Goal: Complete application form

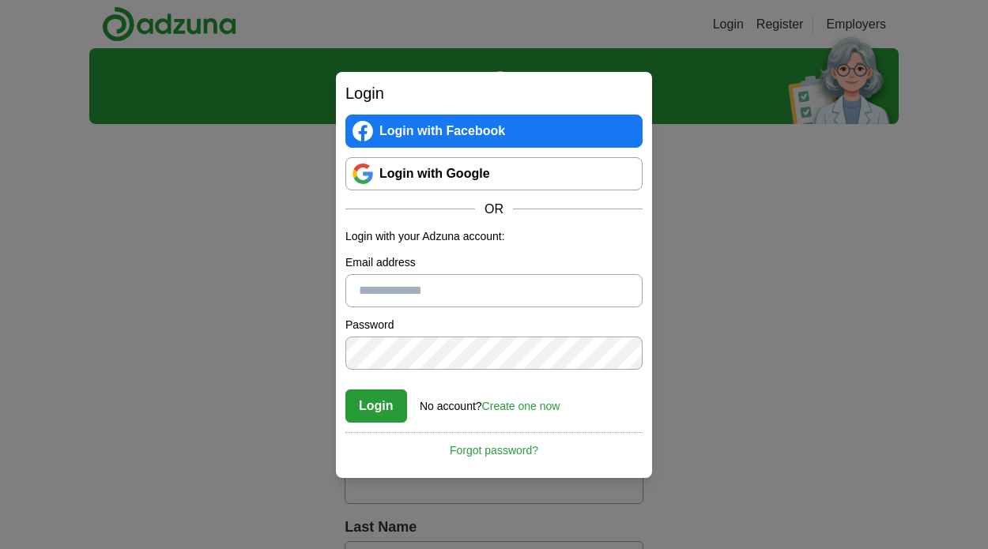
click at [368, 296] on input "Email address" at bounding box center [493, 290] width 297 height 33
type input "**********"
click at [345, 390] on button "Login" at bounding box center [376, 406] width 62 height 33
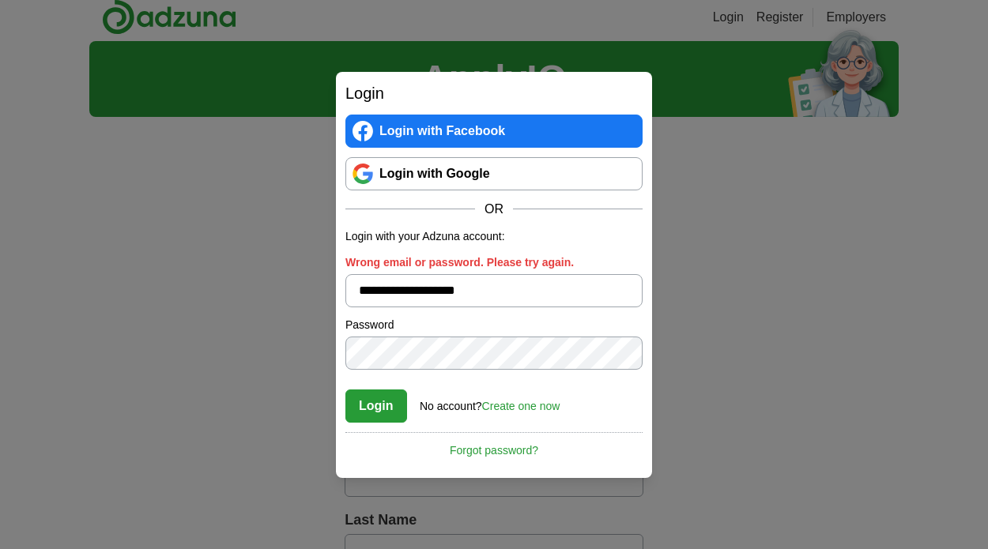
scroll to position [9, 0]
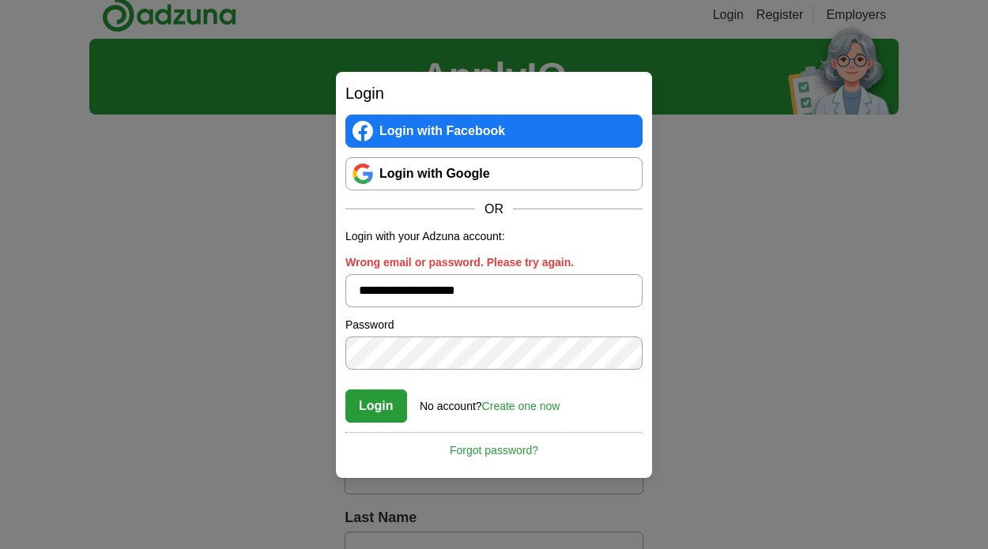
click at [504, 408] on link "Create one now" at bounding box center [521, 406] width 78 height 13
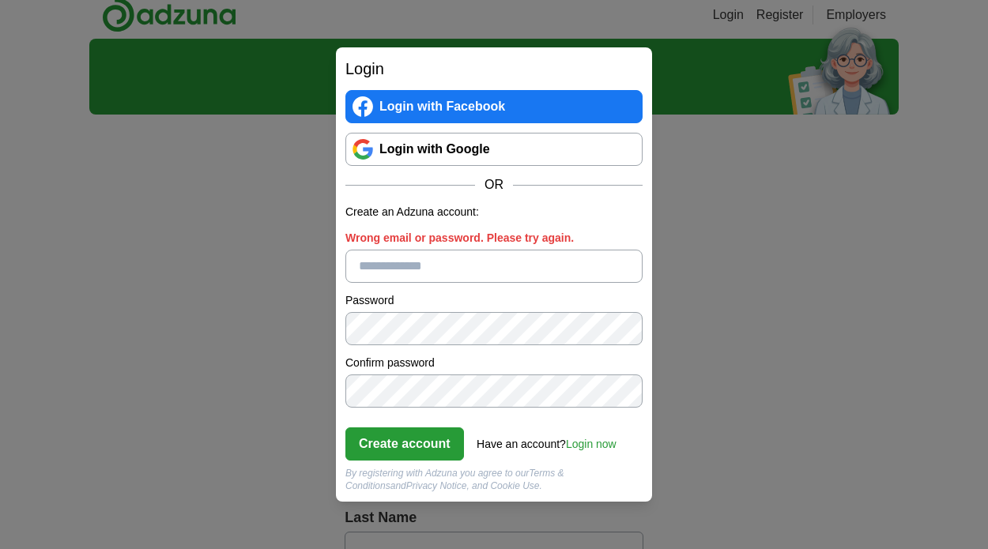
click at [394, 265] on input "Wrong email or password. Please try again." at bounding box center [493, 266] width 297 height 33
type input "**********"
click button "Create account" at bounding box center [404, 444] width 119 height 33
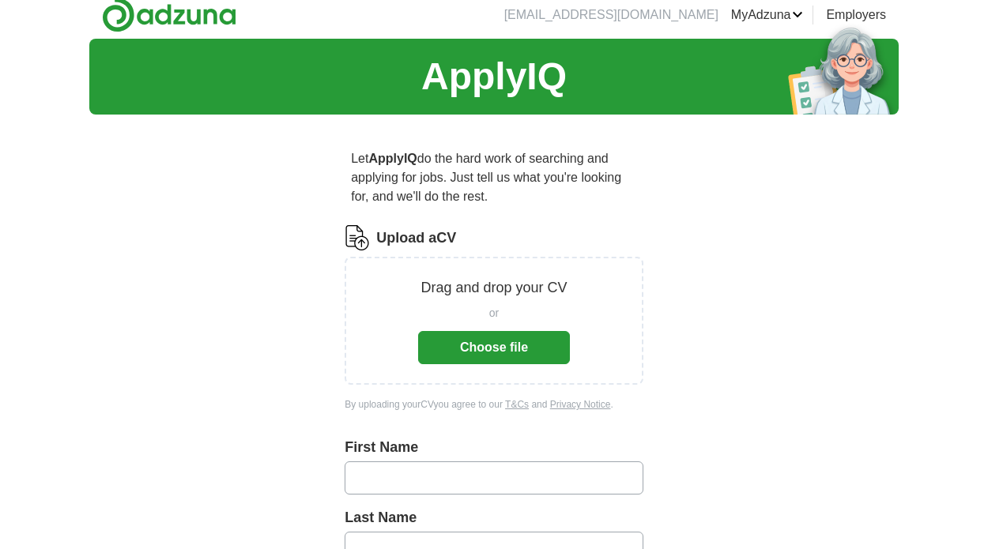
click at [496, 336] on button "Choose file" at bounding box center [494, 347] width 152 height 33
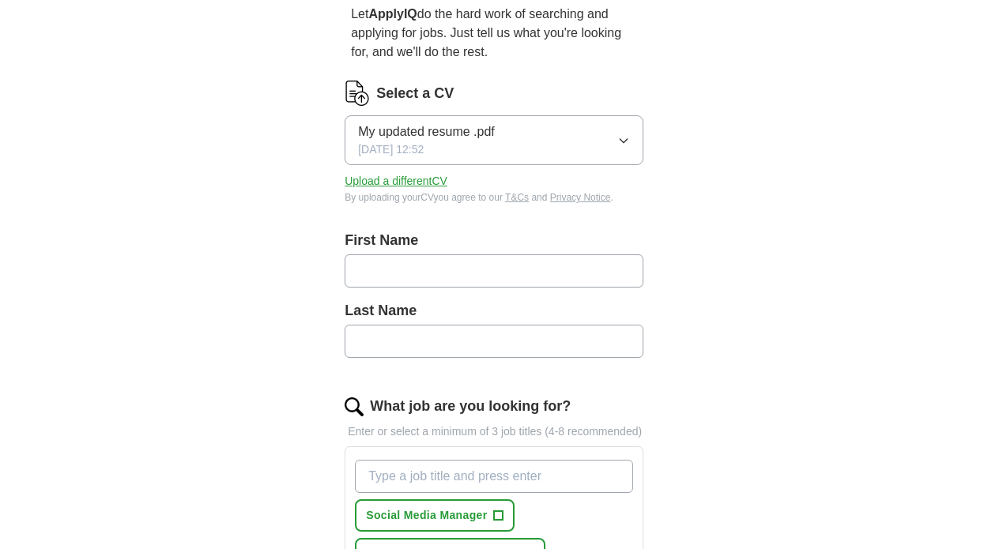
scroll to position [155, 0]
click at [445, 275] on input "text" at bounding box center [494, 270] width 299 height 33
type input "****"
click at [395, 338] on input "text" at bounding box center [494, 340] width 299 height 33
type input "********"
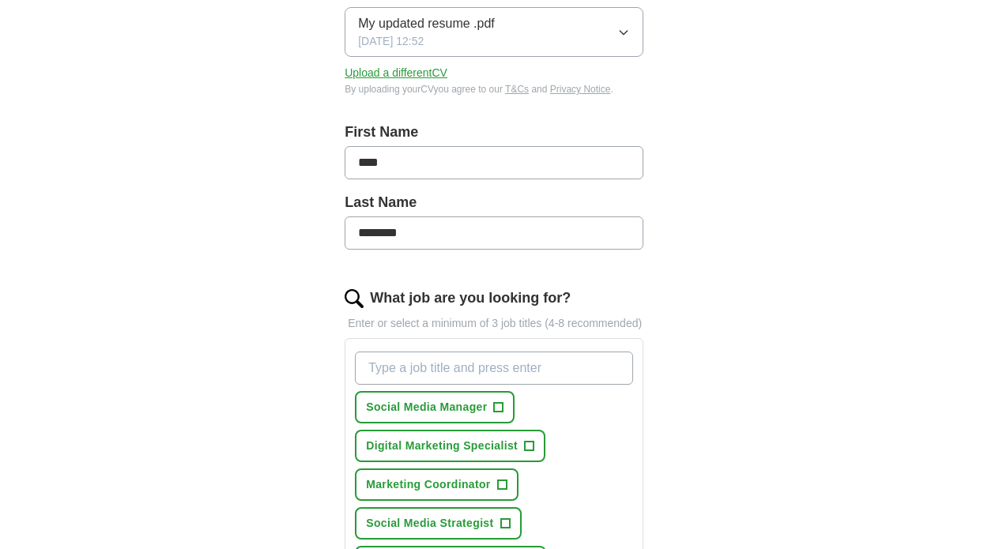
scroll to position [279, 0]
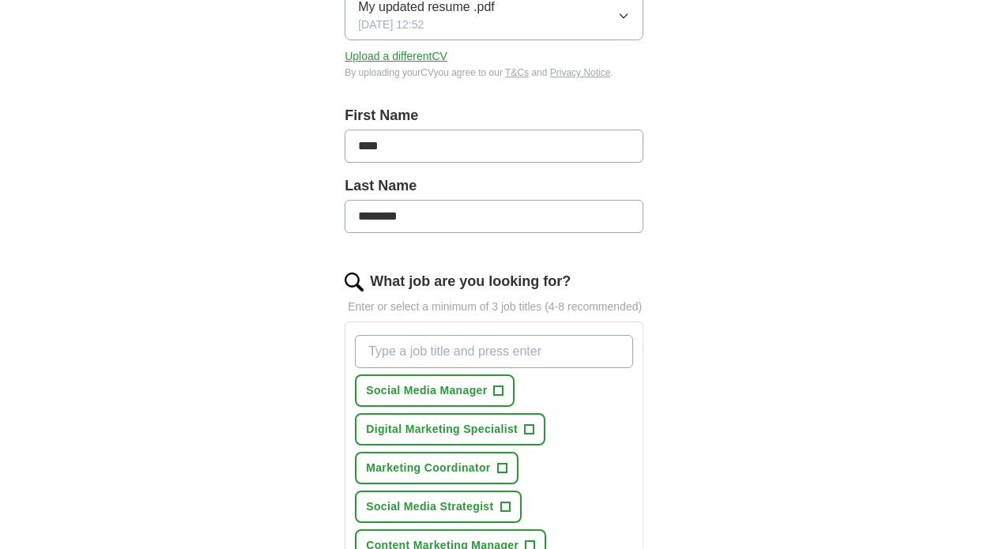
click at [429, 357] on input "What job are you looking for?" at bounding box center [494, 351] width 278 height 33
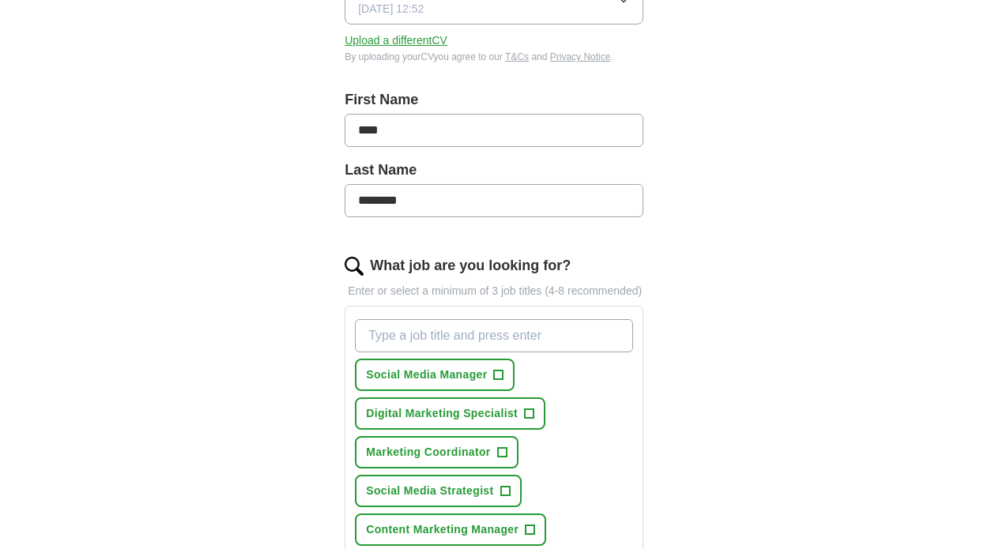
scroll to position [312, 0]
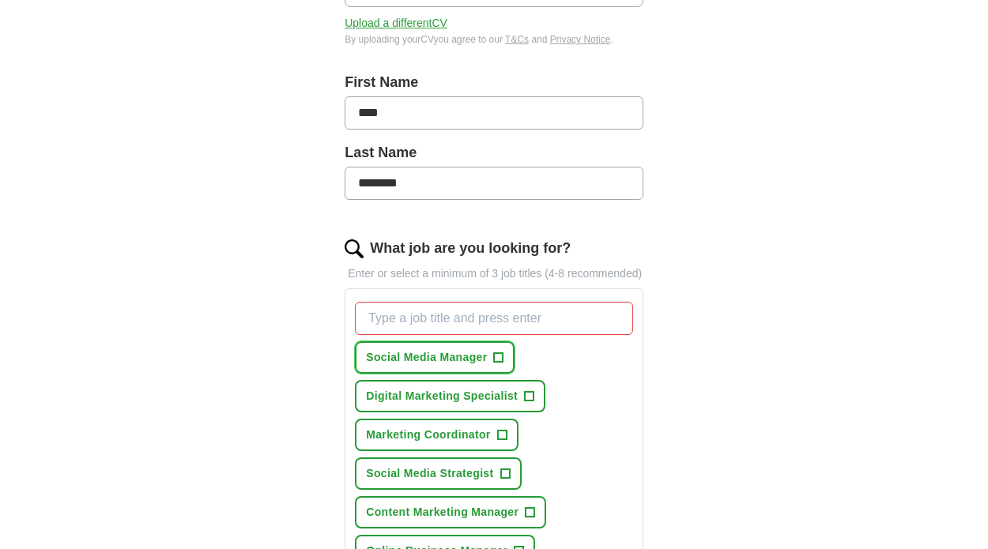
click at [499, 364] on span "+" at bounding box center [498, 358] width 9 height 13
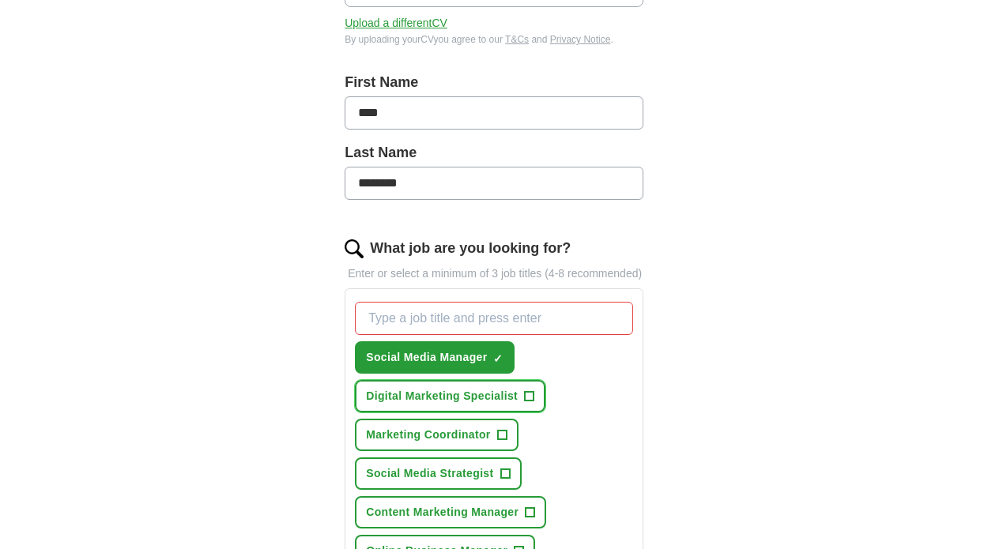
click at [530, 403] on span "+" at bounding box center [529, 397] width 9 height 13
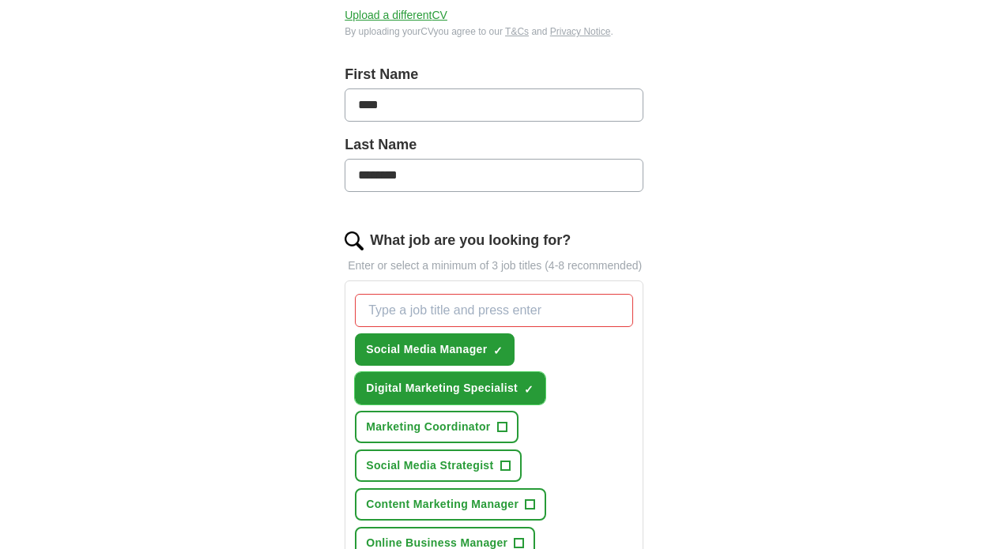
scroll to position [338, 0]
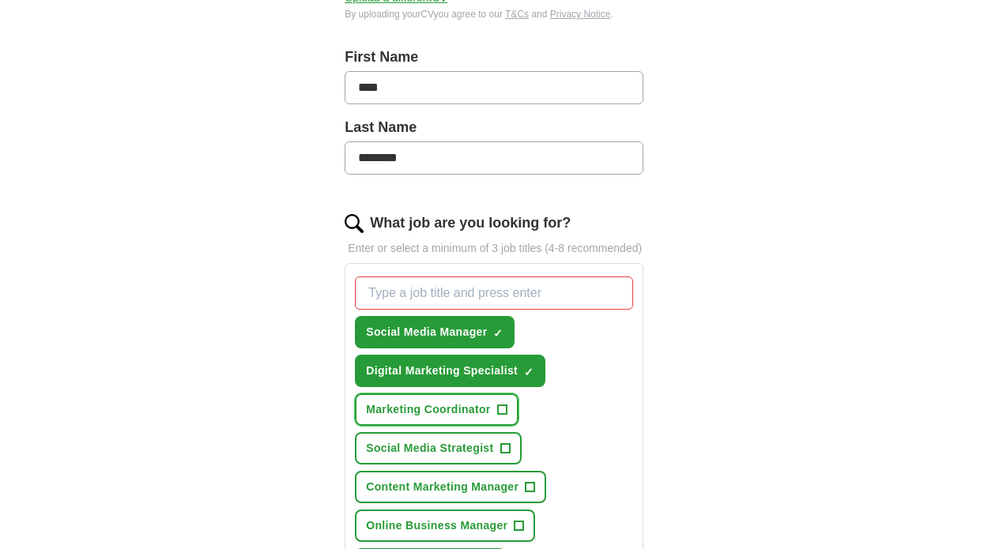
click at [508, 415] on span "+" at bounding box center [502, 410] width 10 height 10
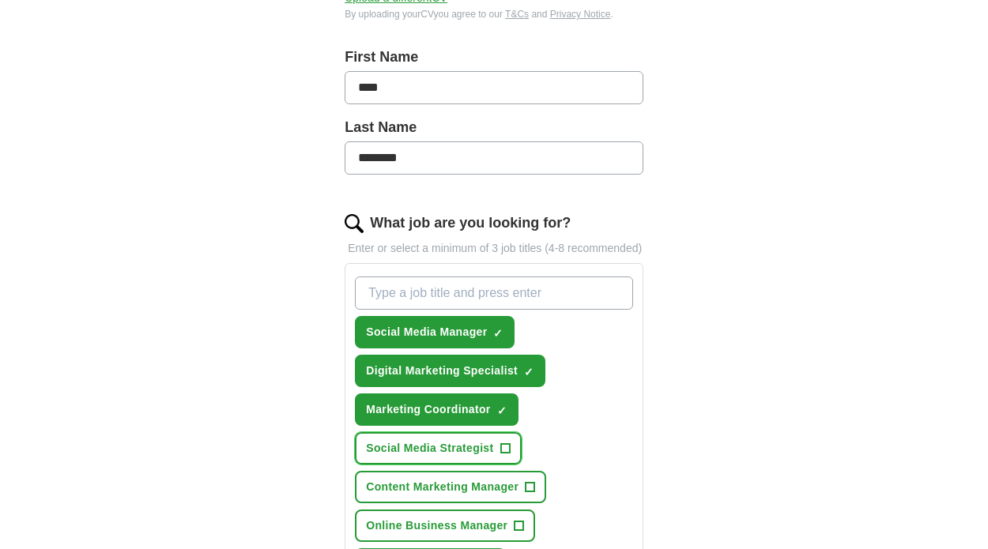
click at [500, 465] on button "Social Media Strategist +" at bounding box center [438, 448] width 166 height 32
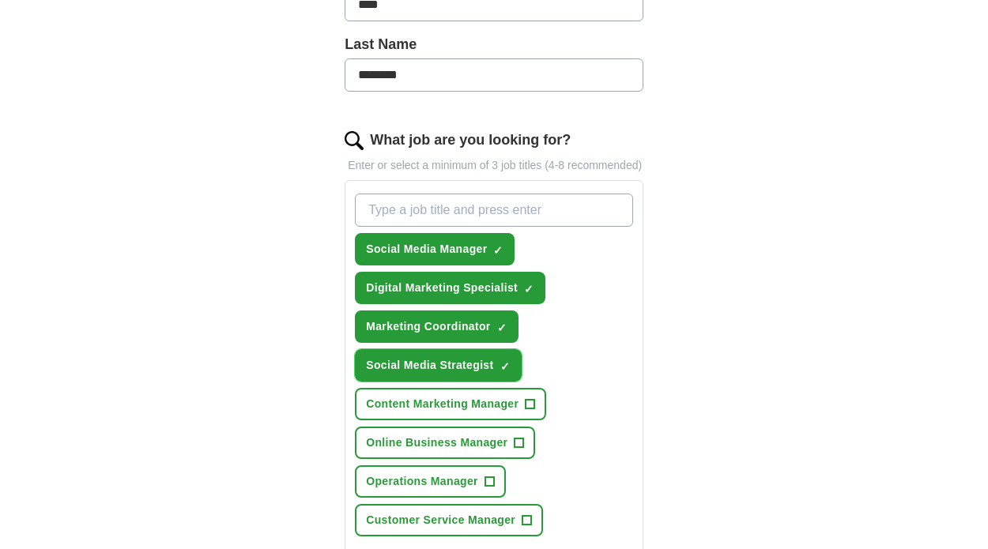
scroll to position [425, 0]
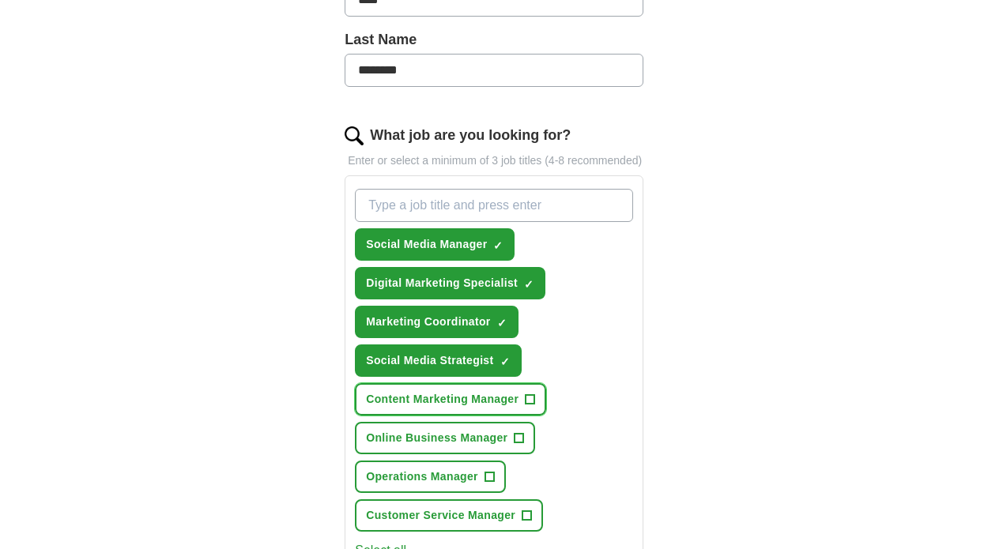
click at [529, 406] on span "+" at bounding box center [530, 400] width 9 height 13
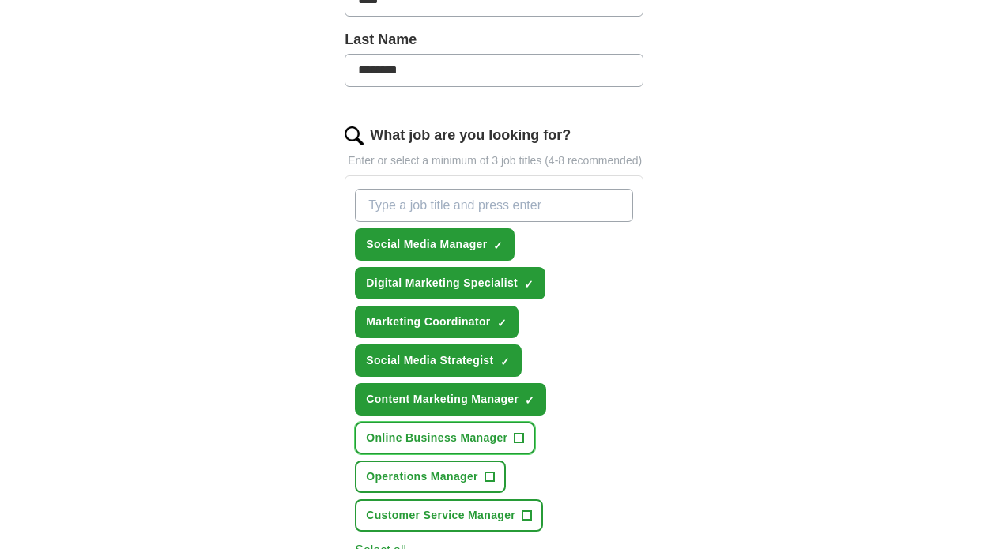
click at [523, 444] on span "+" at bounding box center [519, 438] width 10 height 10
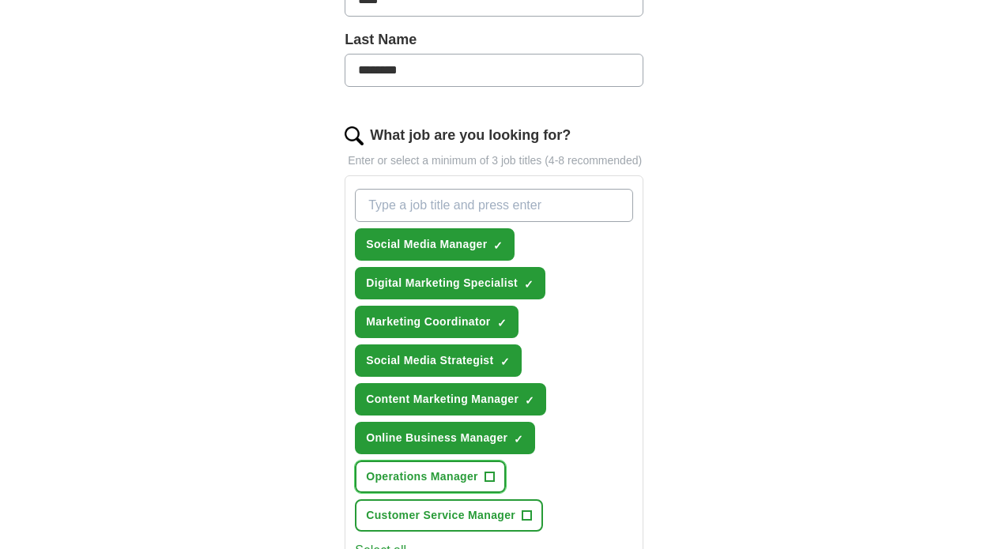
click at [493, 483] on span "+" at bounding box center [489, 477] width 9 height 13
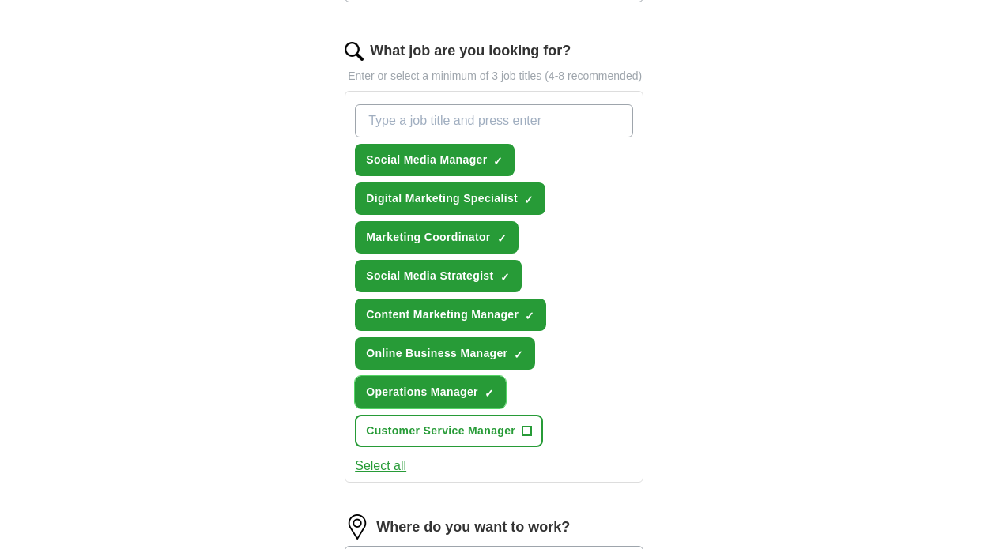
scroll to position [540, 0]
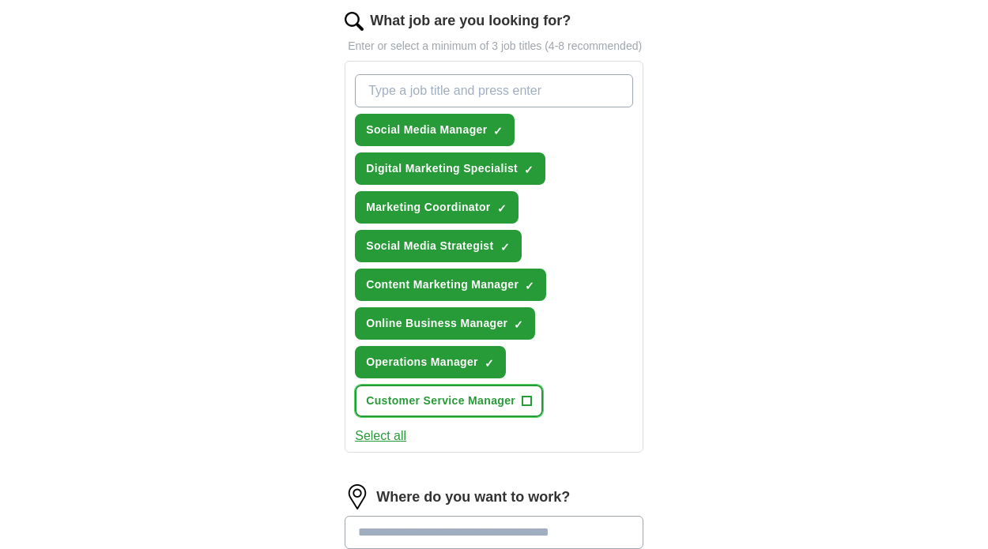
click at [529, 408] on span "+" at bounding box center [527, 401] width 9 height 13
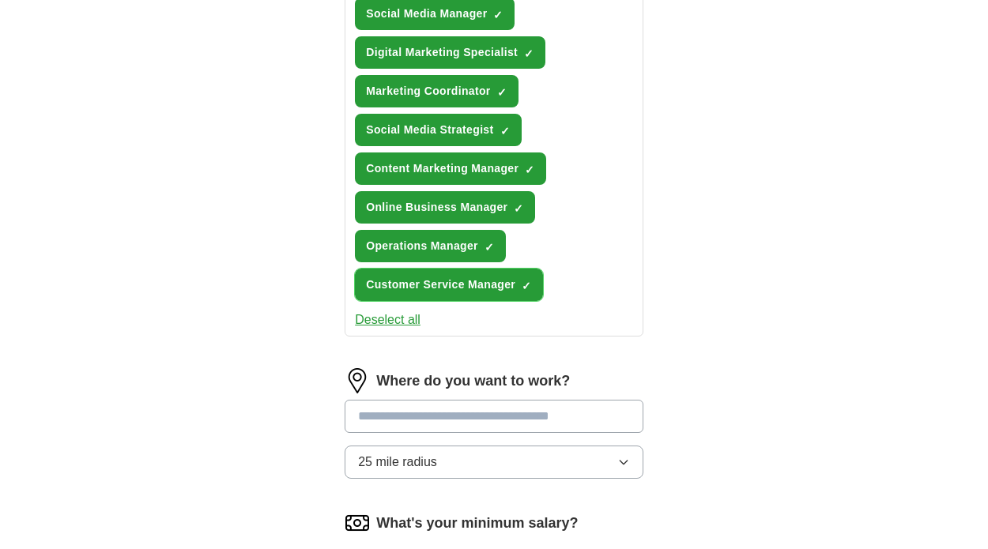
scroll to position [663, 0]
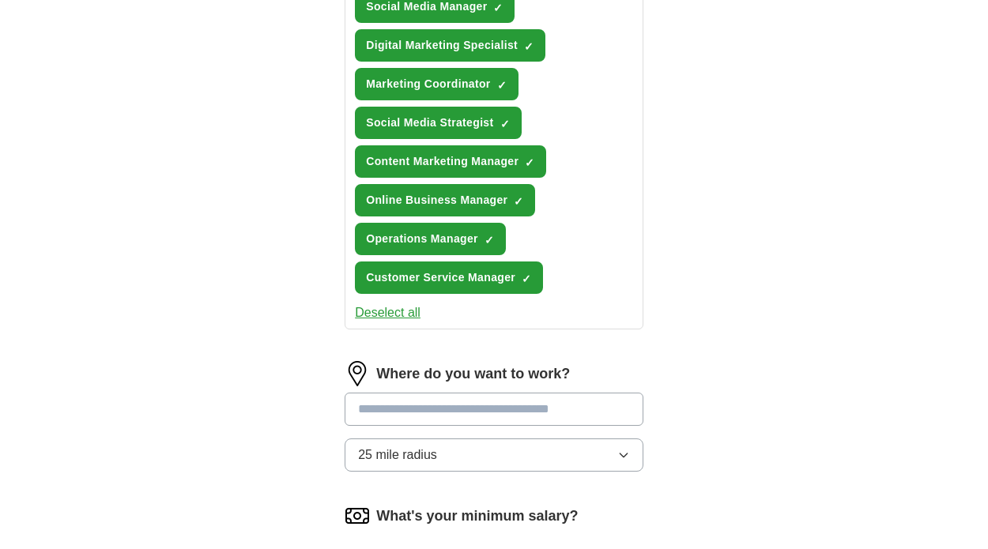
click at [447, 426] on input at bounding box center [494, 409] width 299 height 33
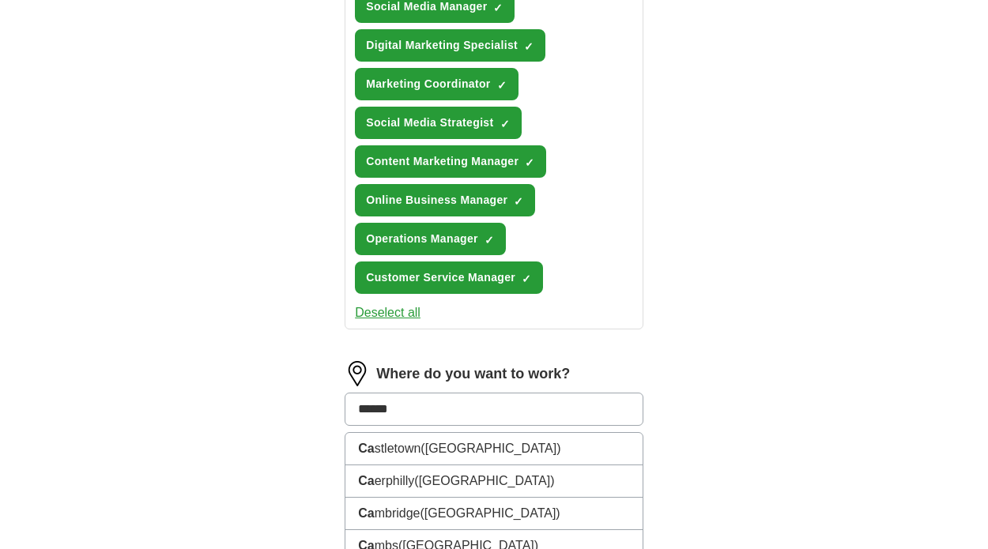
type input "*******"
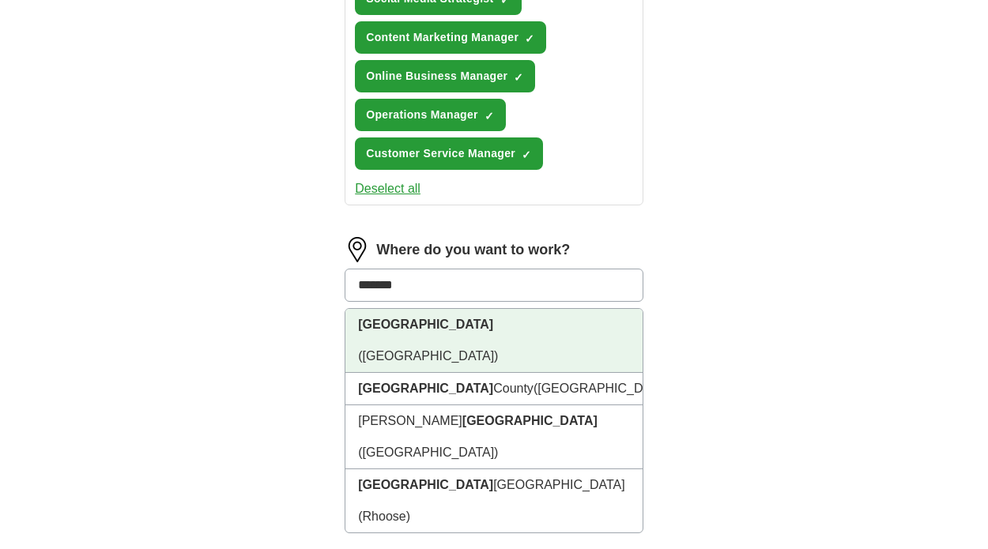
scroll to position [798, 0]
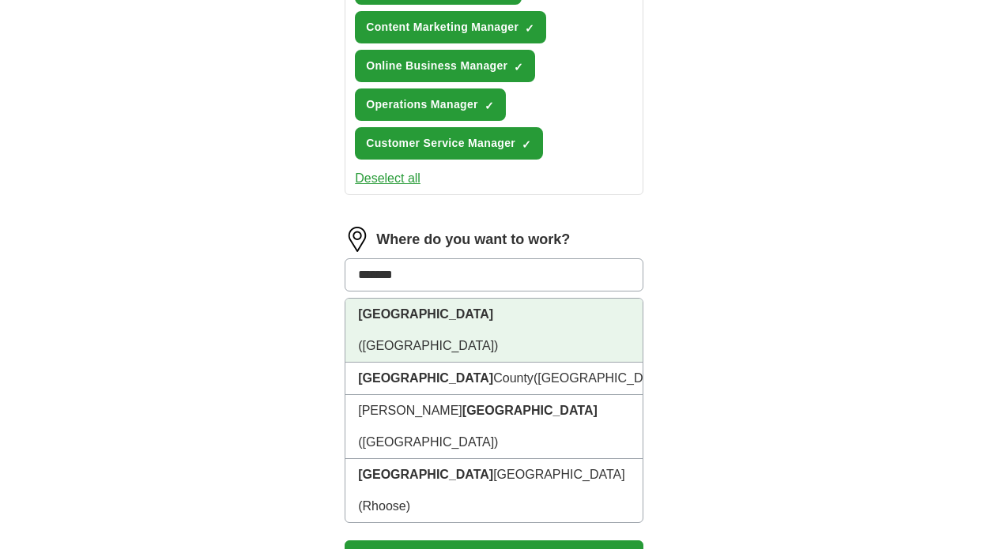
click at [415, 339] on span "(Cardiff County)" at bounding box center [428, 345] width 140 height 13
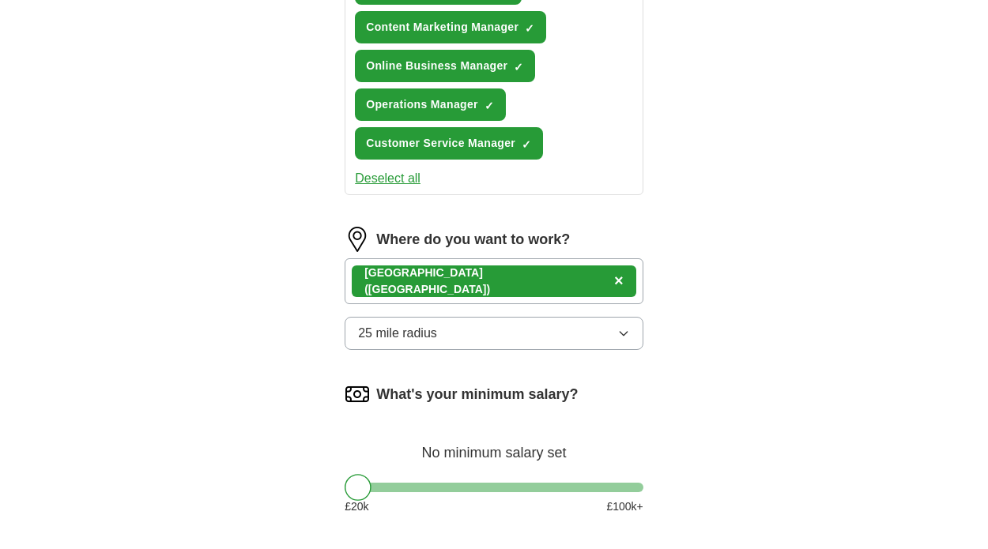
click at [426, 343] on span "25 mile radius" at bounding box center [397, 333] width 79 height 19
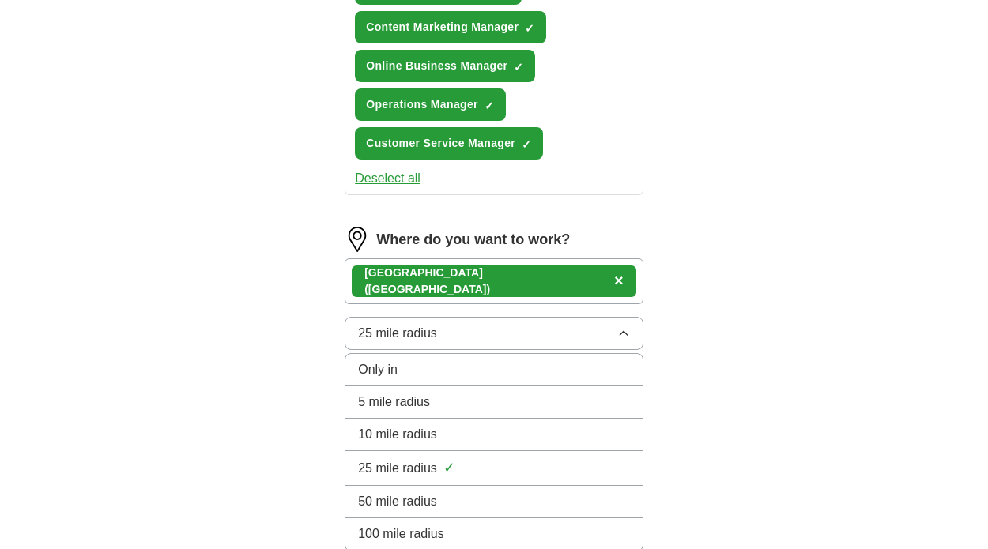
click at [391, 436] on li "10 mile radius" at bounding box center [493, 435] width 297 height 32
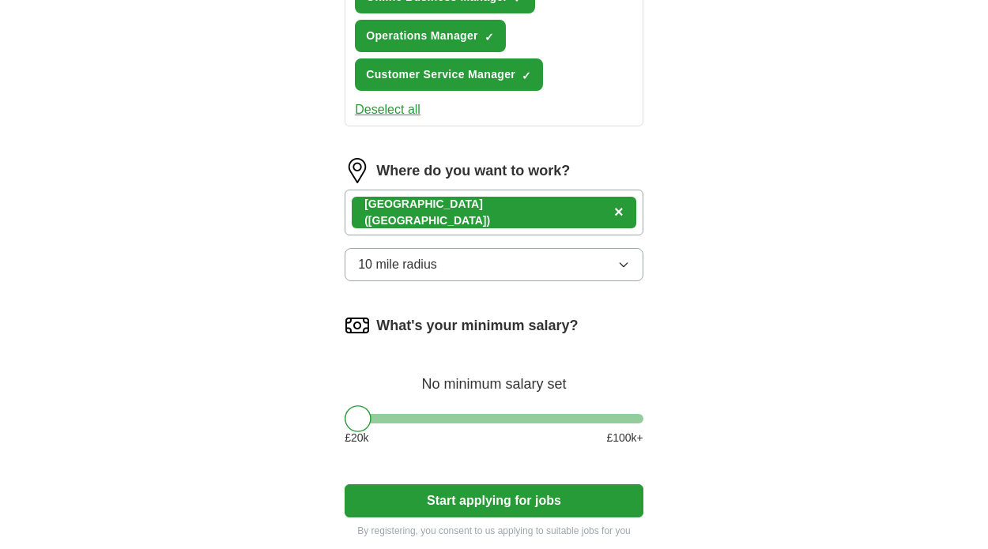
scroll to position [875, 0]
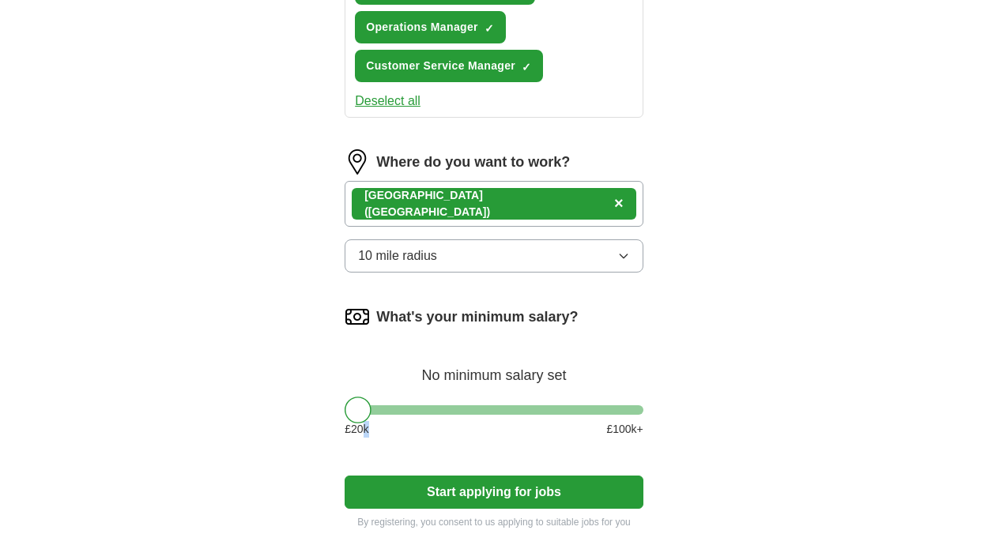
drag, startPoint x: 361, startPoint y: 440, endPoint x: 372, endPoint y: 440, distance: 11.1
click at [372, 438] on div "£ 20 k £ 100 k+" at bounding box center [494, 429] width 299 height 17
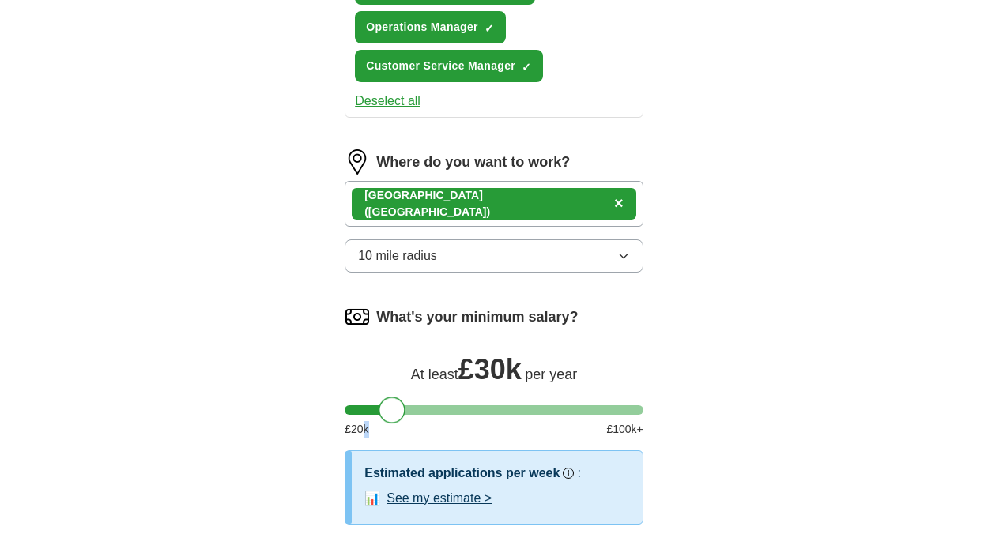
drag, startPoint x: 361, startPoint y: 429, endPoint x: 397, endPoint y: 429, distance: 35.6
click at [397, 424] on div at bounding box center [392, 410] width 27 height 27
click at [627, 362] on div "What's your minimum salary? At least £ 30k per year £ 20 k £ 100 k+" at bounding box center [494, 377] width 299 height 146
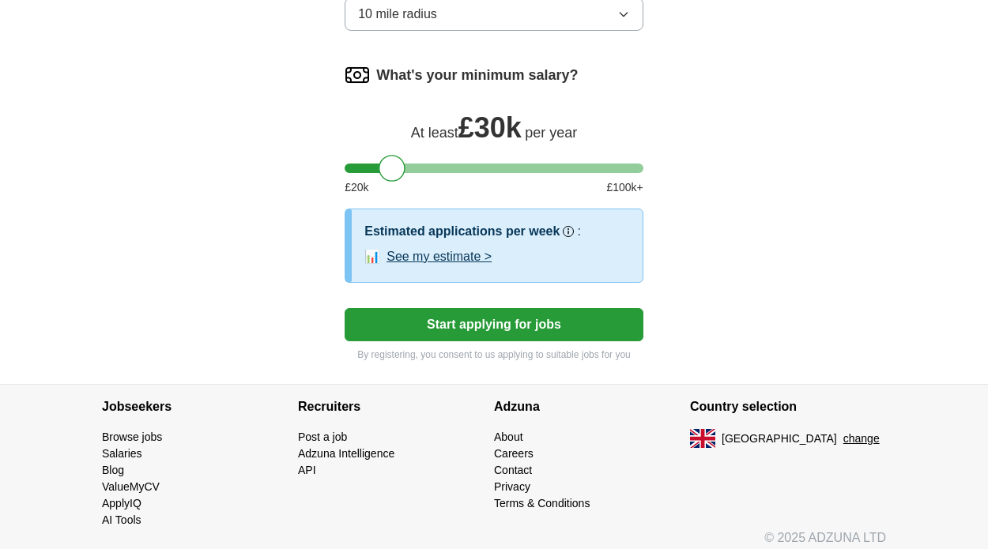
scroll to position [1145, 0]
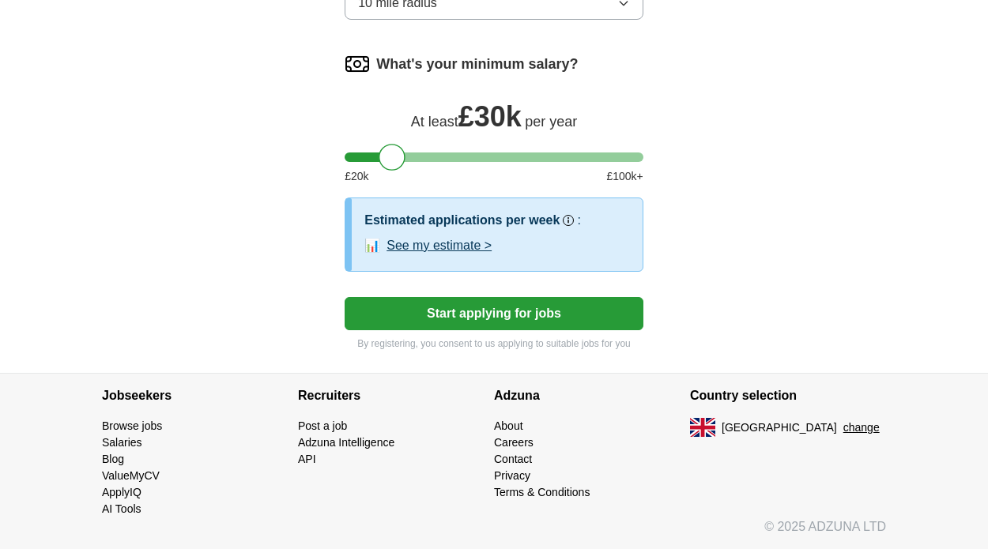
click at [556, 327] on button "Start applying for jobs" at bounding box center [494, 313] width 299 height 33
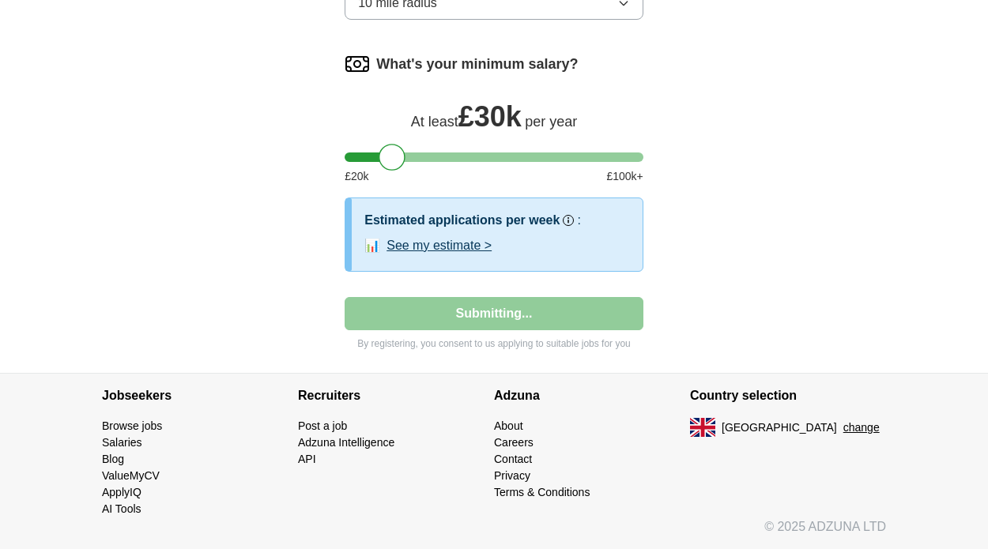
select select "**"
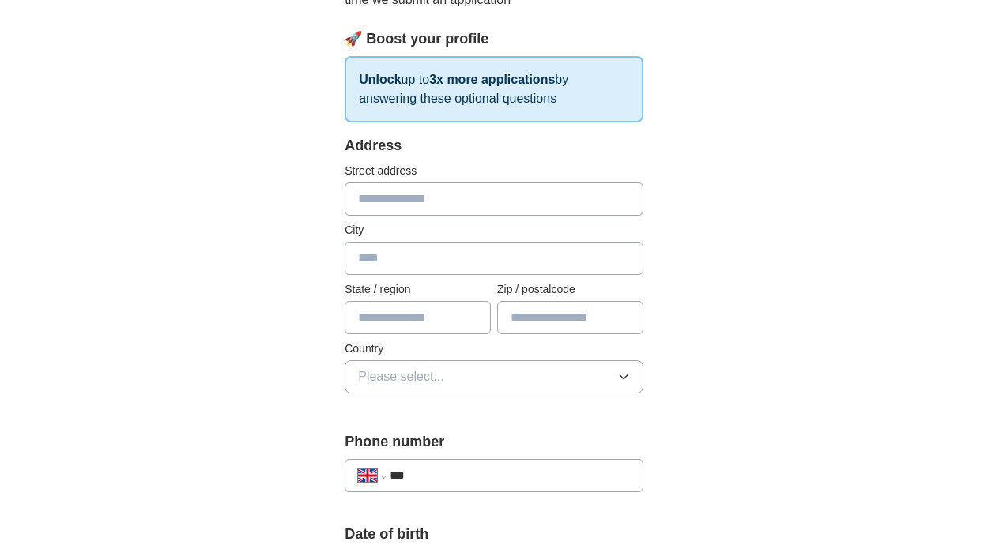
scroll to position [277, 0]
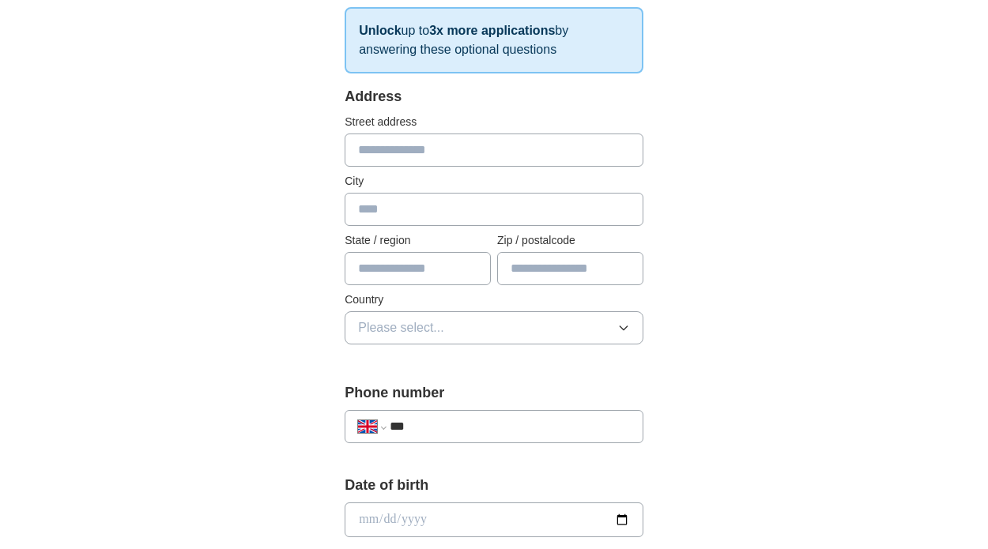
click at [391, 159] on input "text" at bounding box center [494, 150] width 299 height 33
type input "**********"
type input "*******"
type input "**********"
type input "********"
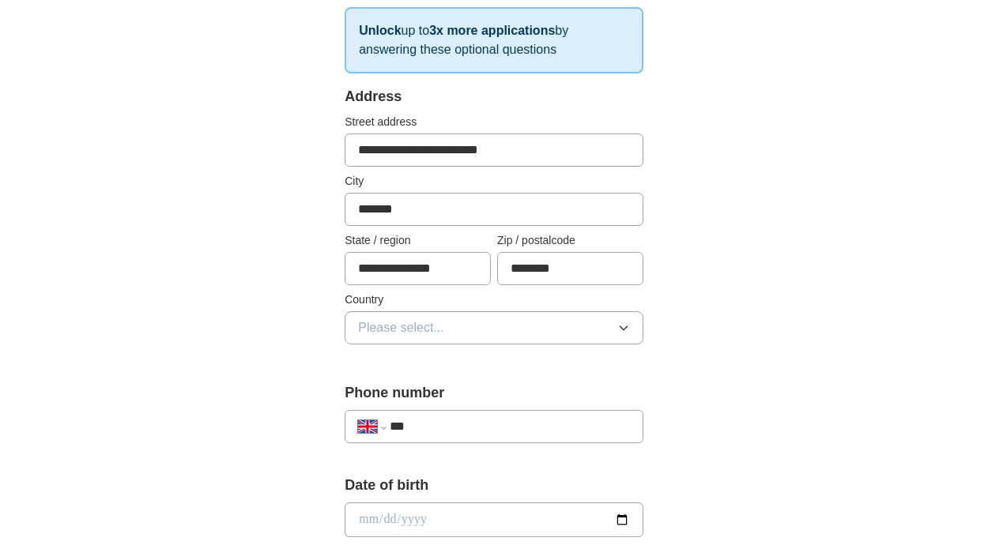
click at [417, 338] on button "Please select..." at bounding box center [494, 327] width 299 height 33
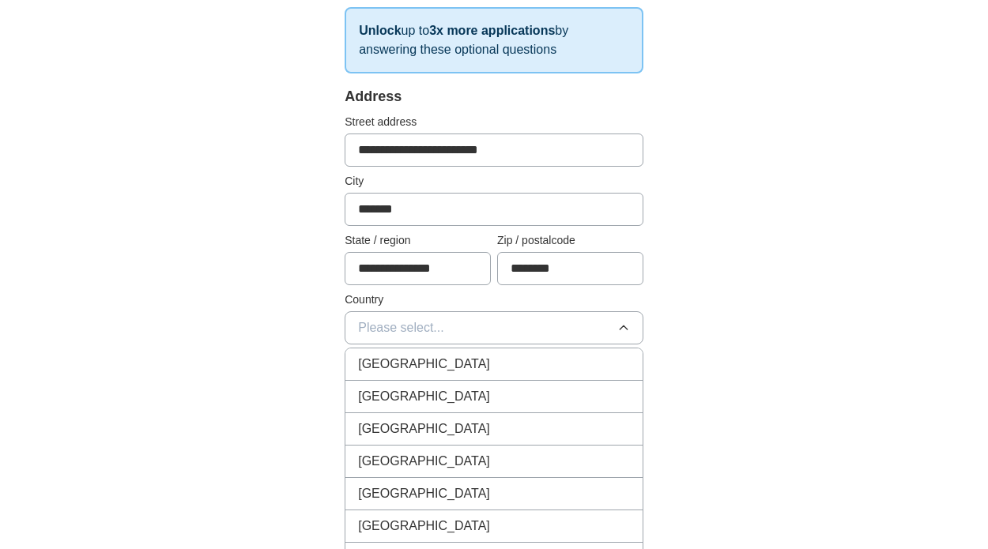
click at [410, 352] on li "[GEOGRAPHIC_DATA]" at bounding box center [493, 365] width 297 height 32
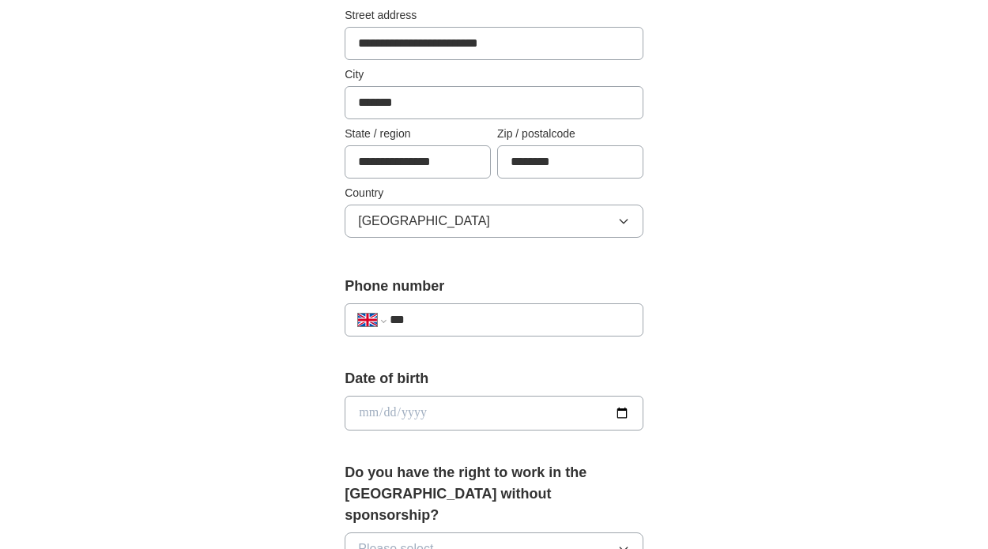
scroll to position [403, 0]
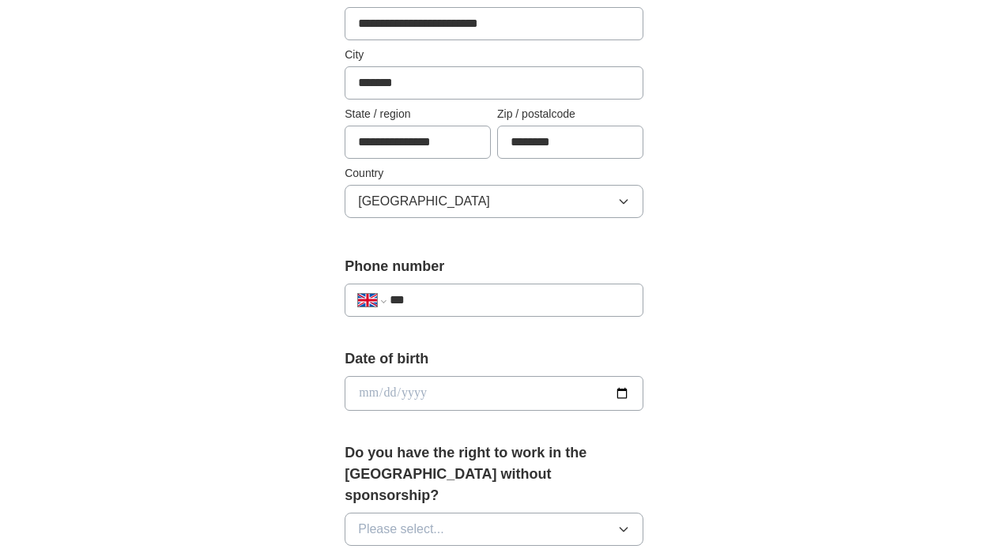
click at [453, 302] on input "***" at bounding box center [510, 300] width 240 height 19
type input "**********"
click at [406, 384] on input "date" at bounding box center [494, 393] width 299 height 35
type input "**********"
click at [742, 410] on div "**********" at bounding box center [494, 385] width 810 height 1480
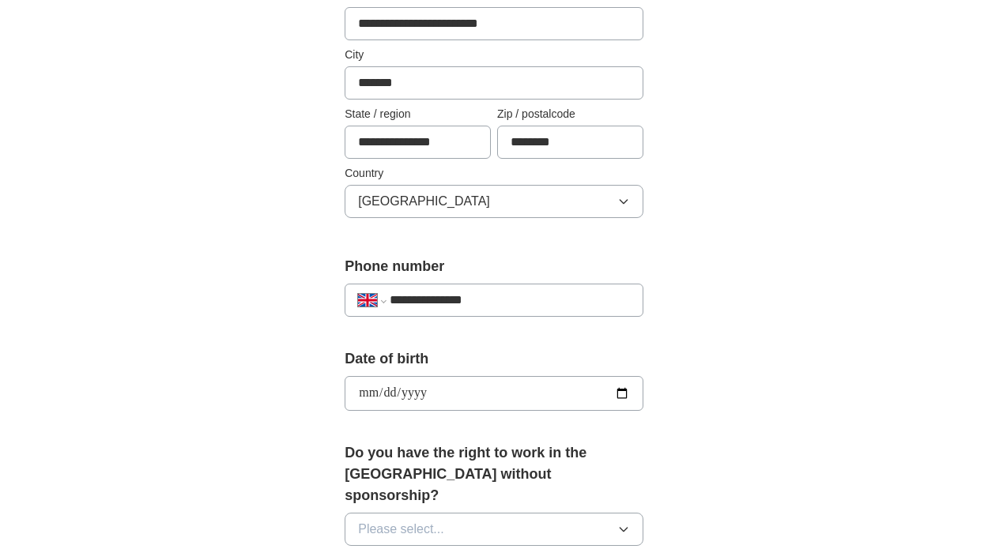
scroll to position [431, 0]
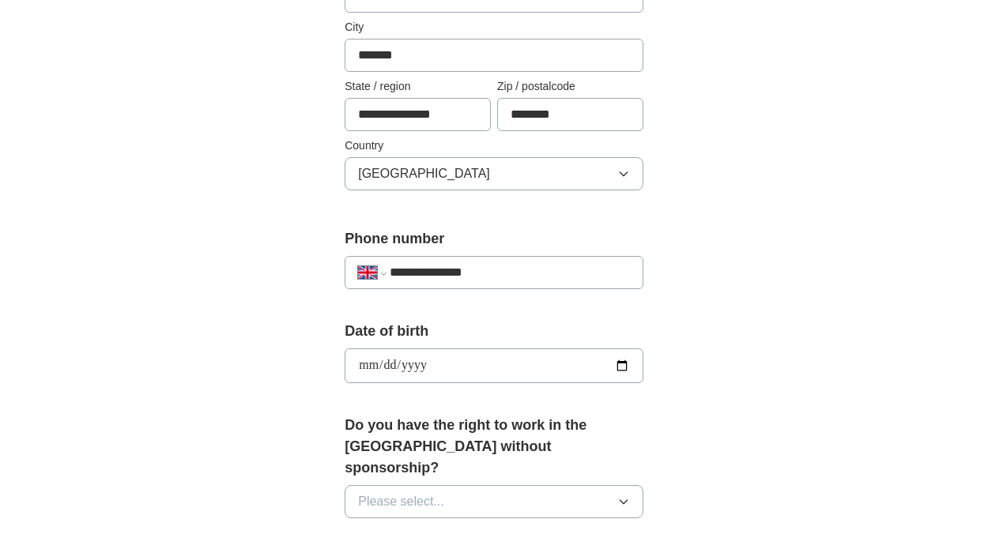
click at [496, 485] on button "Please select..." at bounding box center [494, 501] width 299 height 33
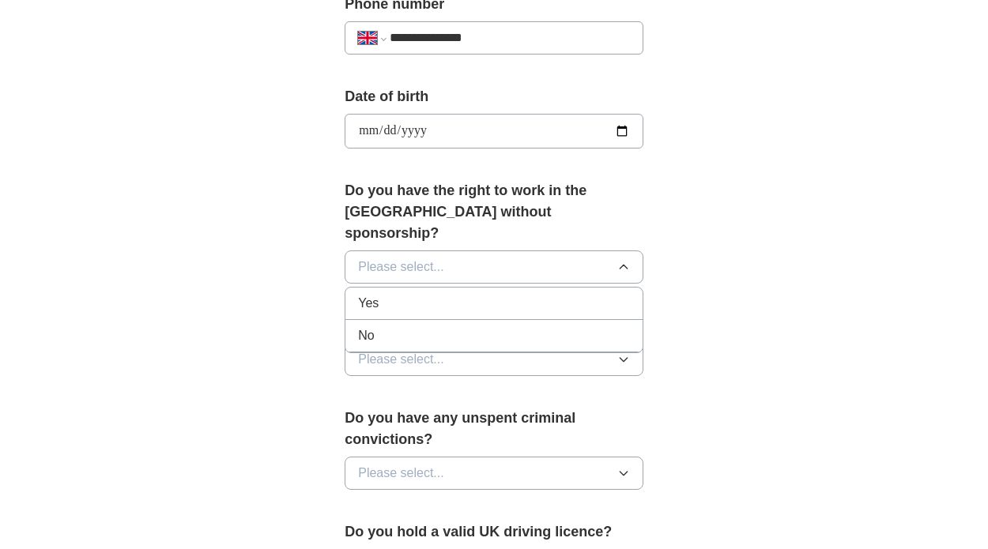
scroll to position [738, 0]
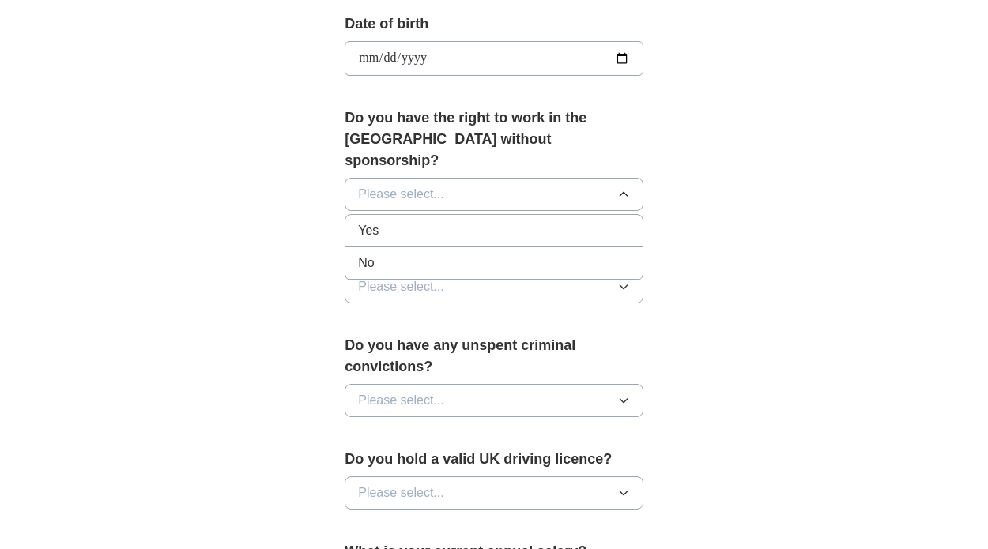
click at [446, 221] on div "Yes" at bounding box center [494, 230] width 272 height 19
click at [466, 270] on button "Please select..." at bounding box center [494, 286] width 299 height 33
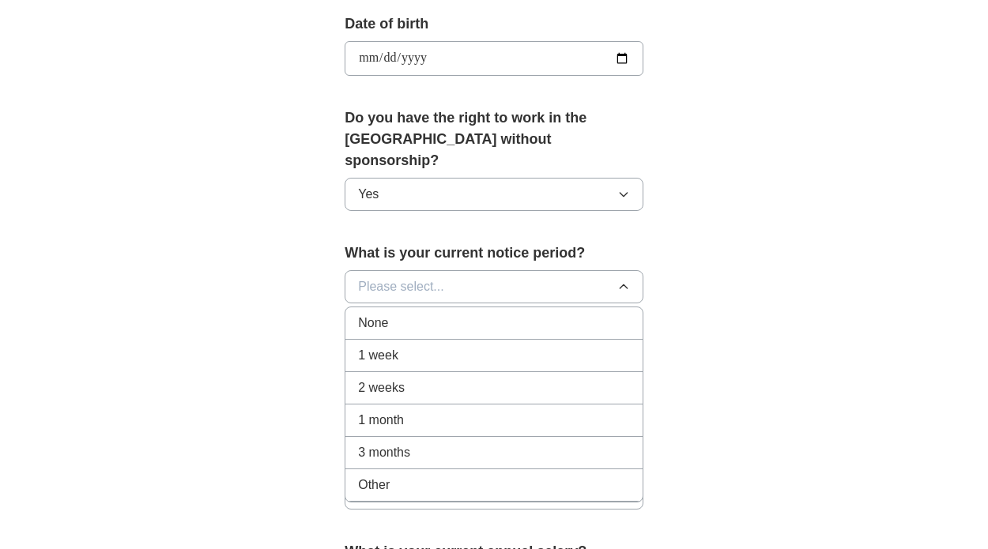
click at [438, 314] on div "None" at bounding box center [494, 323] width 272 height 19
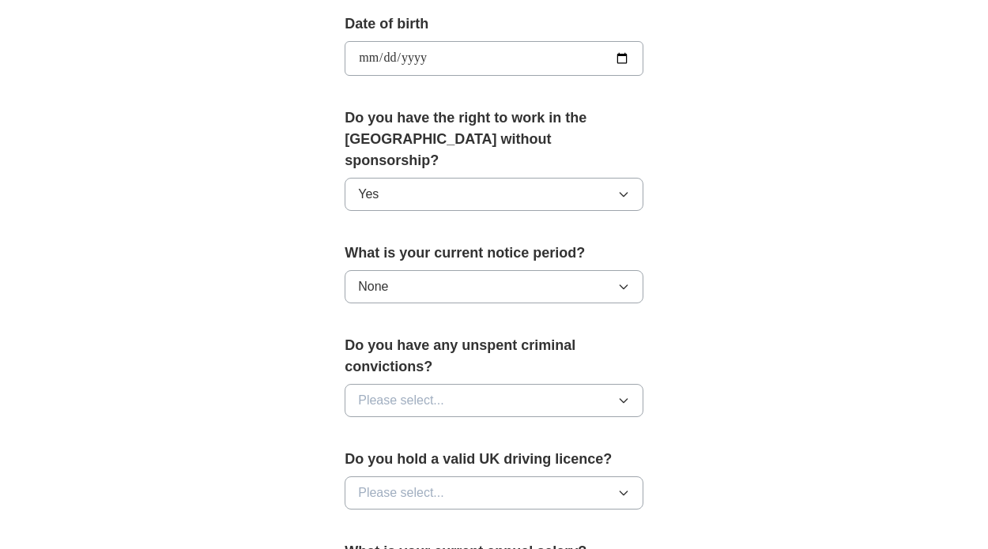
click at [464, 384] on button "Please select..." at bounding box center [494, 400] width 299 height 33
click at [388, 460] on div "No" at bounding box center [494, 469] width 272 height 19
click at [411, 484] on span "Please select..." at bounding box center [401, 493] width 86 height 19
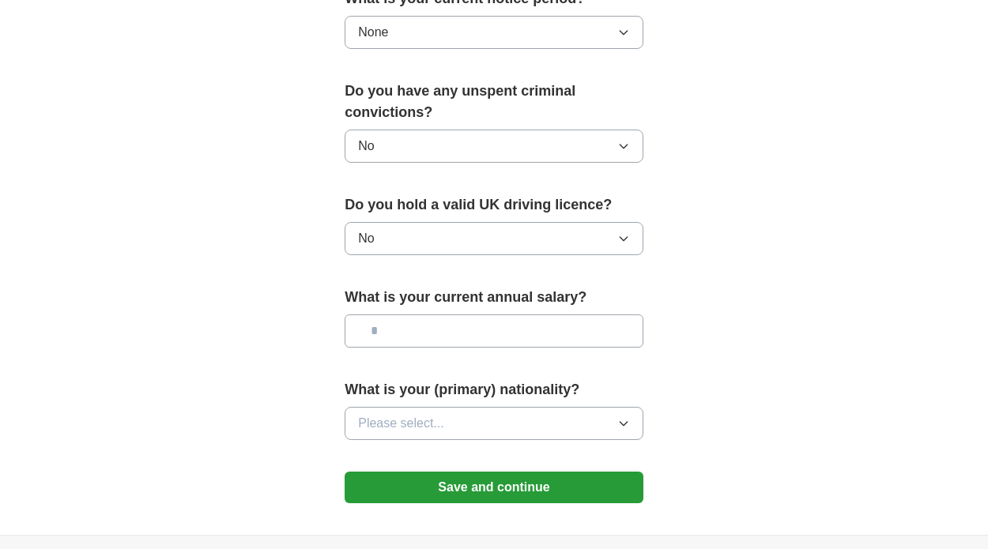
scroll to position [1027, 0]
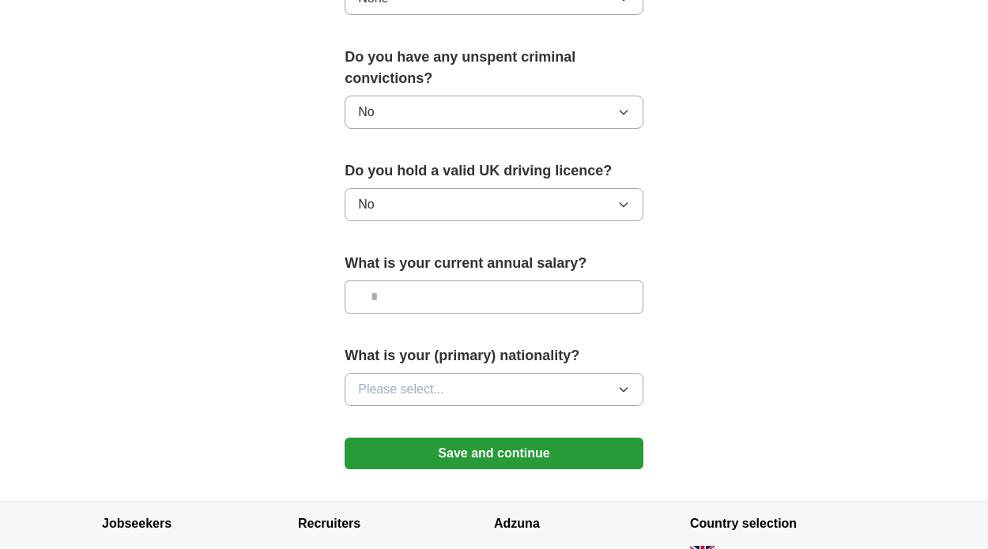
click at [424, 281] on input "text" at bounding box center [494, 297] width 299 height 33
click at [498, 379] on button "Please select..." at bounding box center [494, 389] width 299 height 33
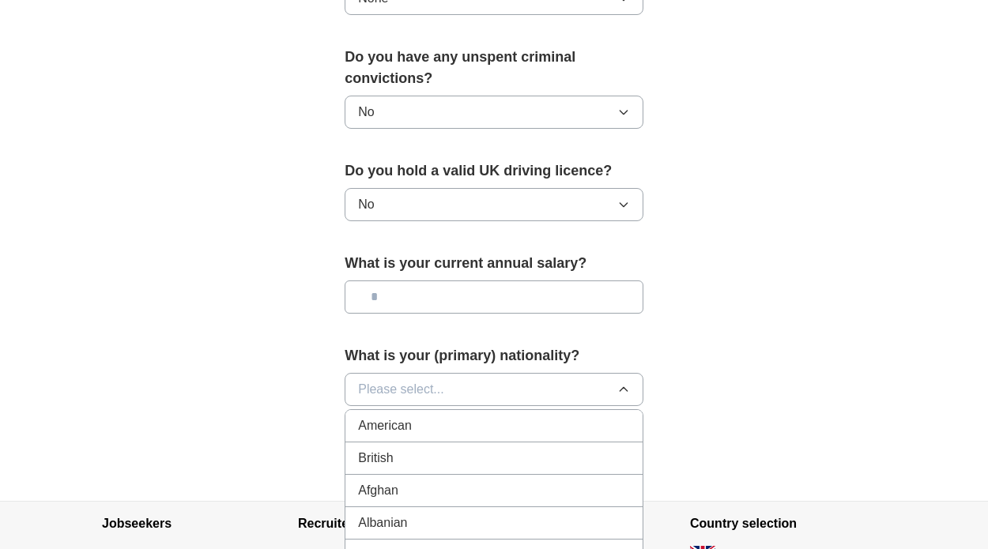
click at [432, 449] on div "British" at bounding box center [494, 458] width 272 height 19
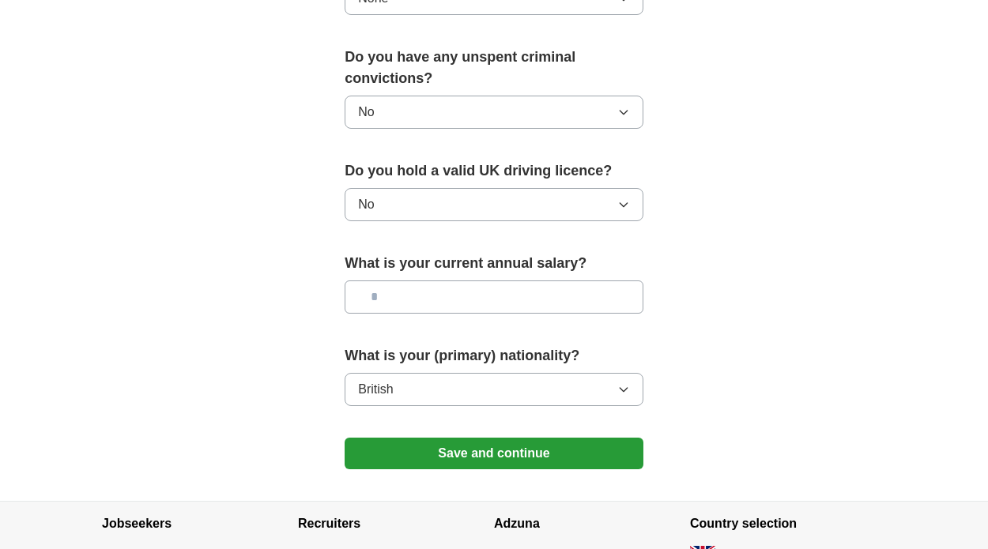
click at [463, 438] on button "Save and continue" at bounding box center [494, 454] width 299 height 32
